Goal: Check status: Check status

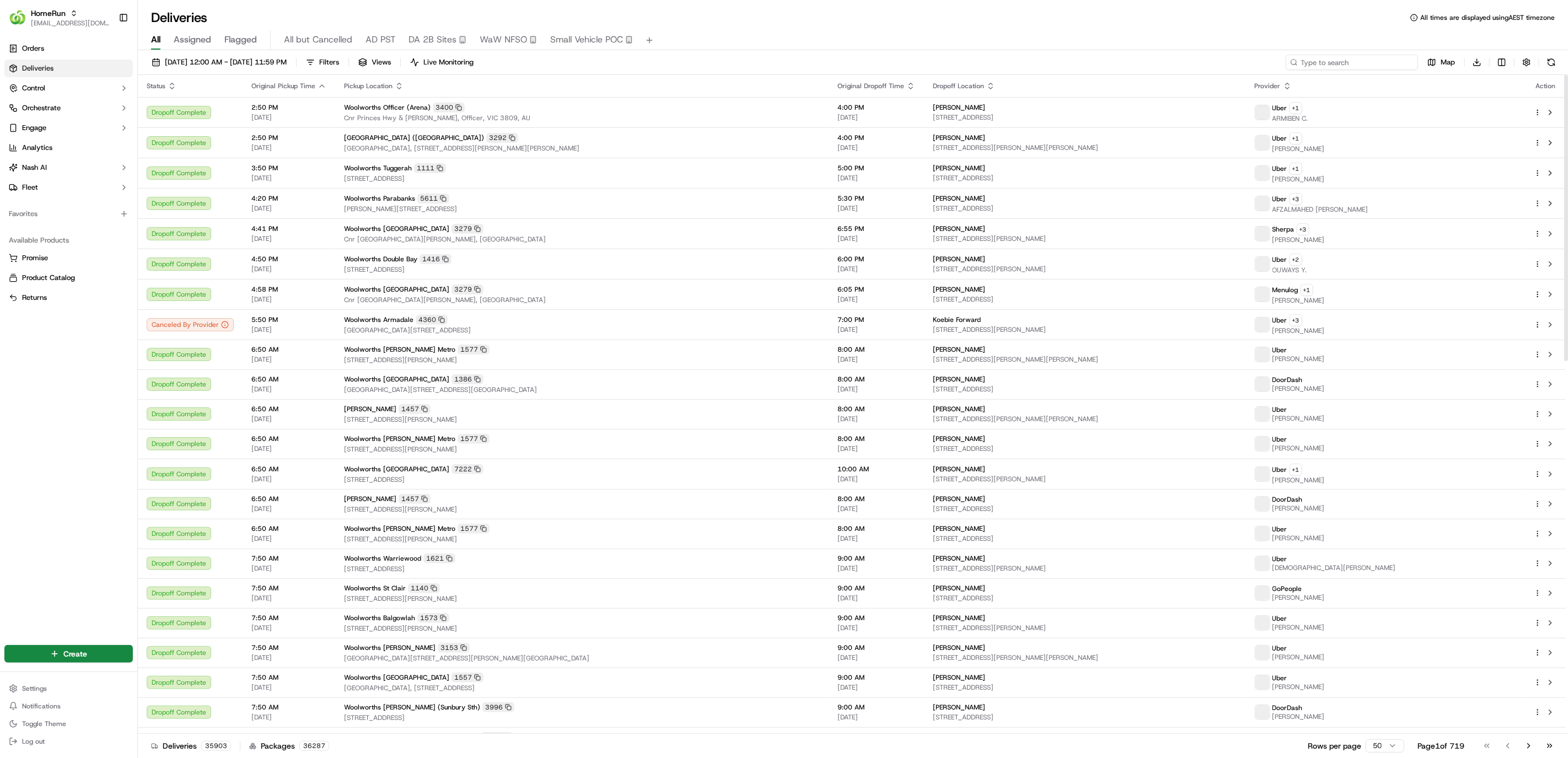
click at [1386, 64] on input at bounding box center [1351, 63] width 132 height 15
click at [94, 55] on link "Orders" at bounding box center [69, 48] width 129 height 18
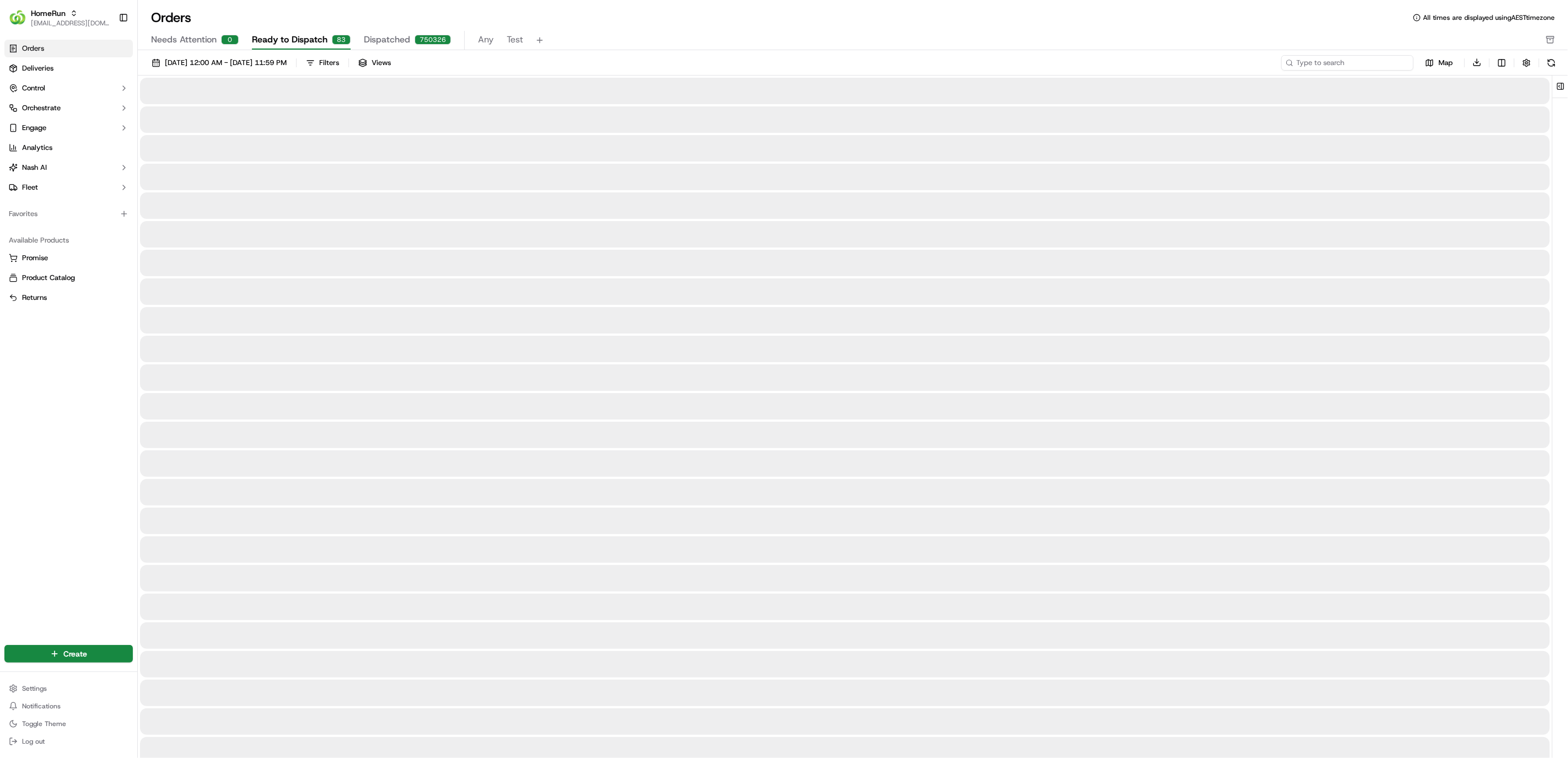
click at [1335, 67] on input at bounding box center [1347, 63] width 132 height 15
paste input "270409651"
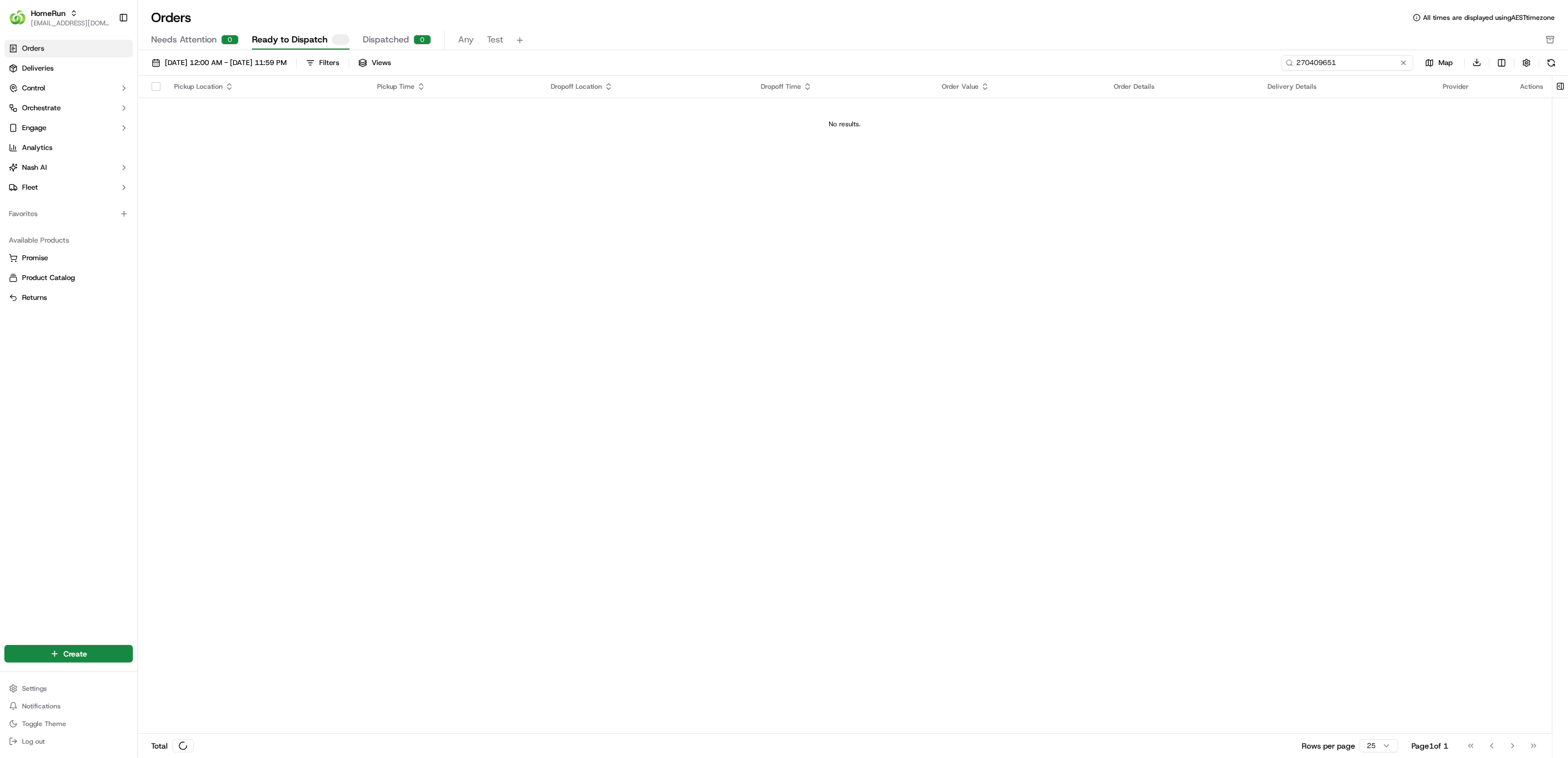
type input "270409651"
click at [1544, 66] on button at bounding box center [1551, 63] width 15 height 15
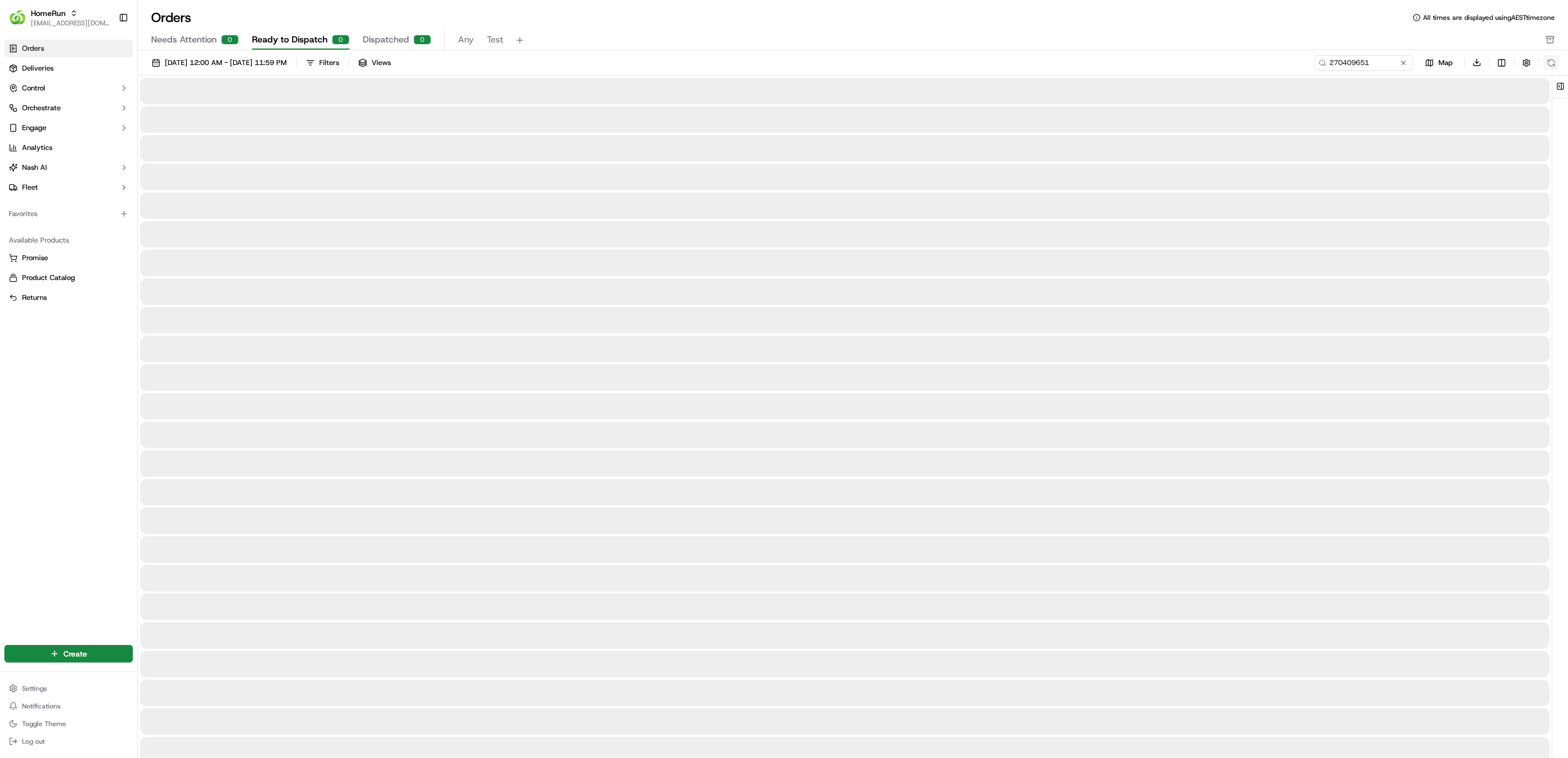
click at [1544, 66] on button at bounding box center [1551, 63] width 15 height 15
click at [1544, 66] on div "270409651 Map Download" at bounding box center [1436, 63] width 244 height 16
click at [1544, 66] on button at bounding box center [1551, 63] width 15 height 15
click at [1547, 65] on div "270409651 Map Download" at bounding box center [1436, 63] width 244 height 16
click at [1549, 64] on div "270409651 Map Download" at bounding box center [1436, 63] width 244 height 16
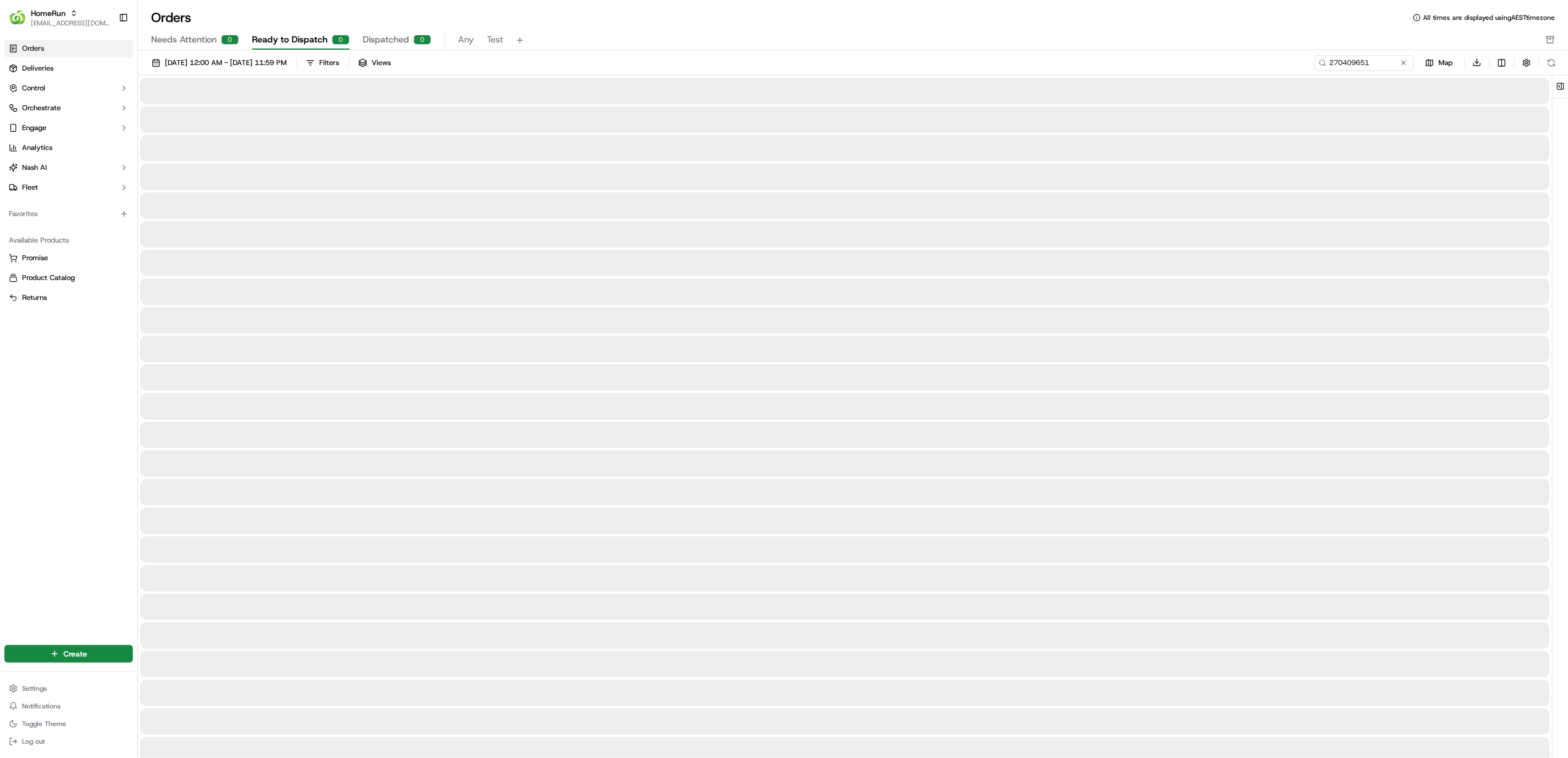
click at [1549, 64] on div "270409651 Map Download" at bounding box center [1436, 63] width 244 height 16
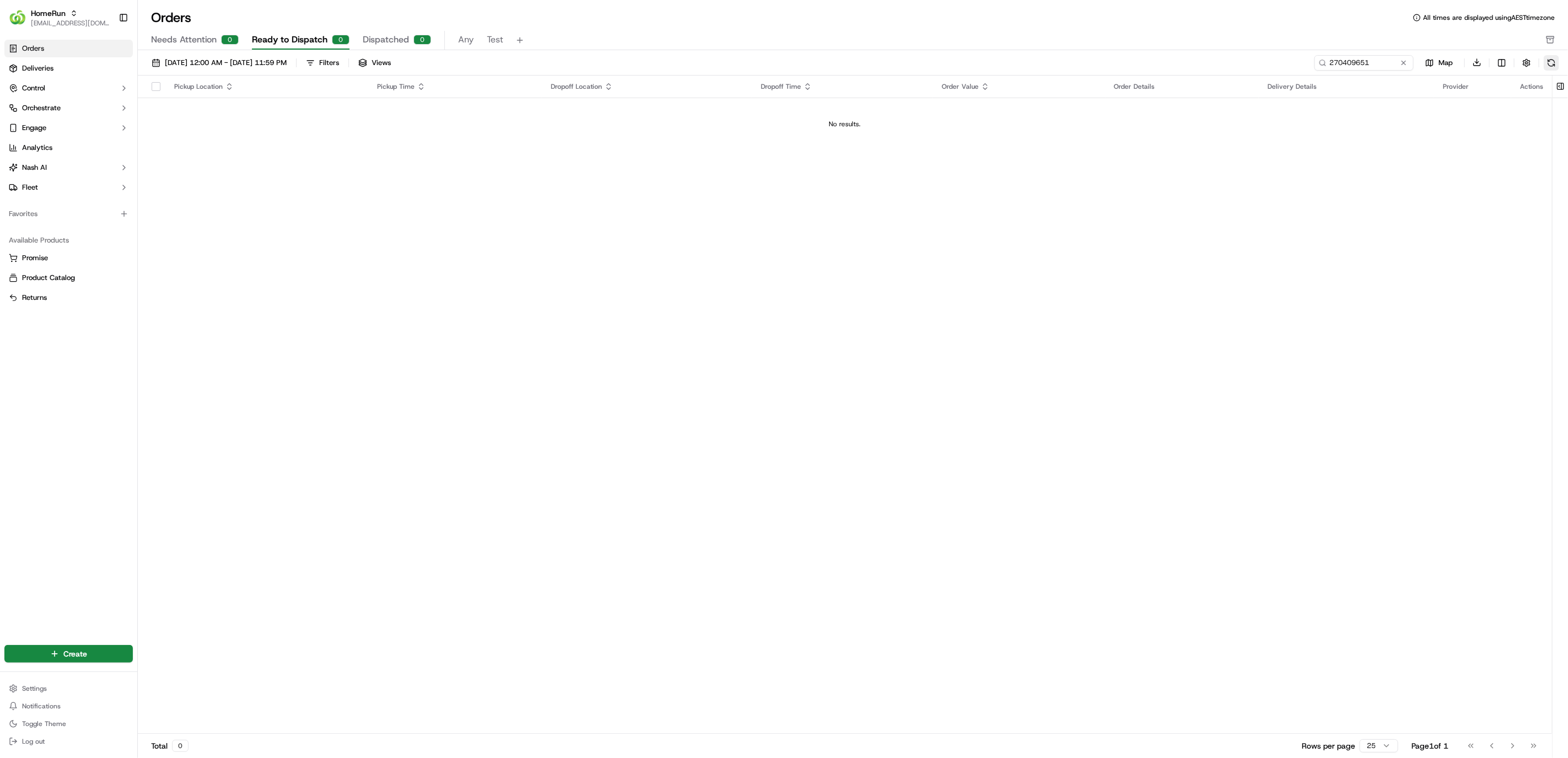
click at [1552, 63] on button at bounding box center [1551, 63] width 15 height 15
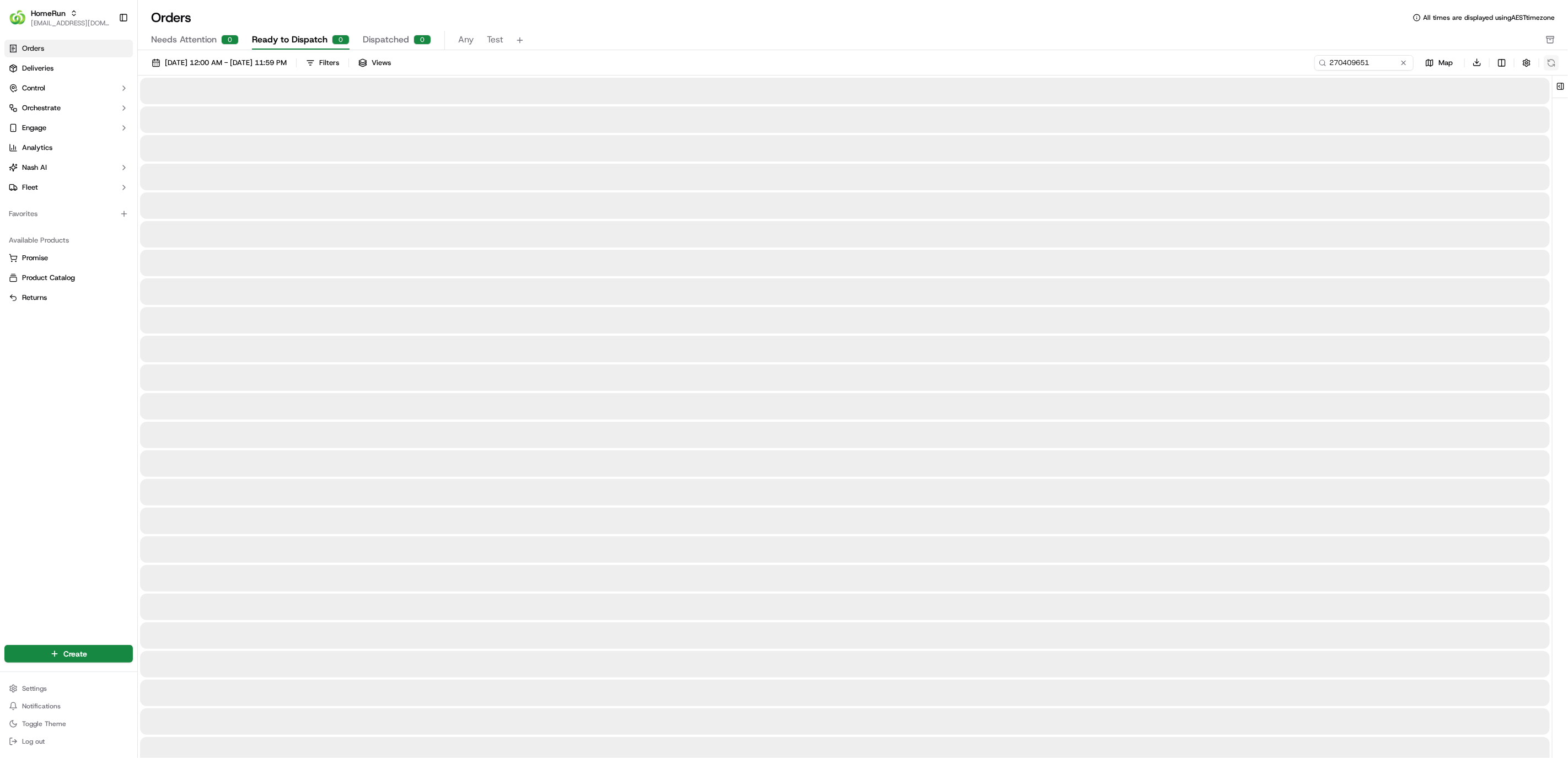
click at [1552, 63] on button at bounding box center [1551, 63] width 15 height 15
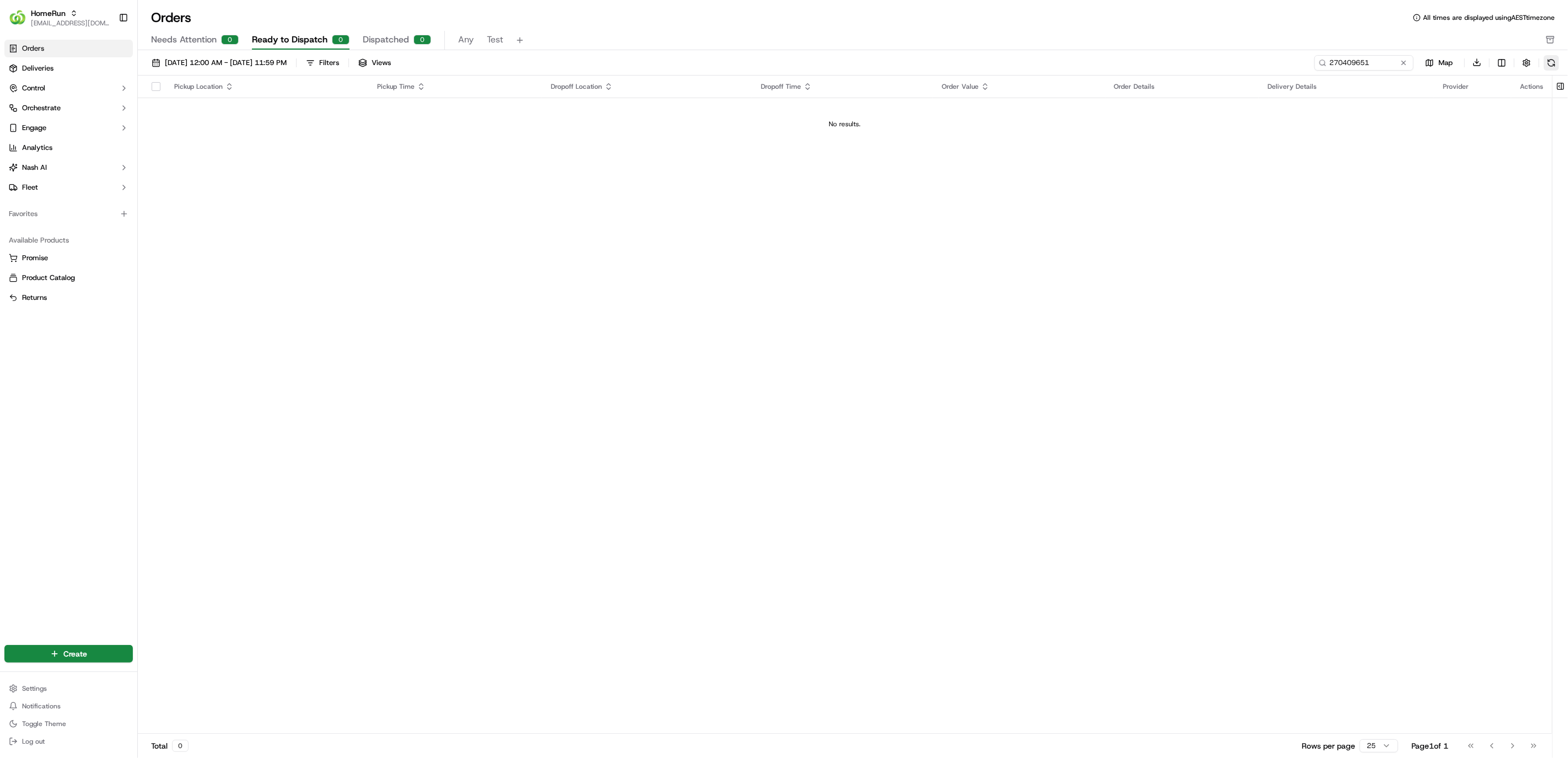
click at [1552, 63] on button at bounding box center [1551, 63] width 15 height 15
